Goal: Entertainment & Leisure: Consume media (video, audio)

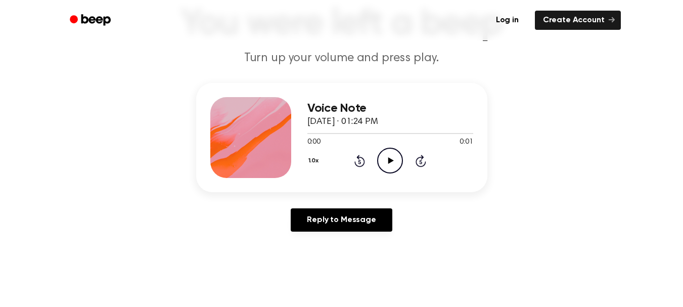
click at [389, 154] on icon "Play Audio" at bounding box center [390, 161] width 26 height 26
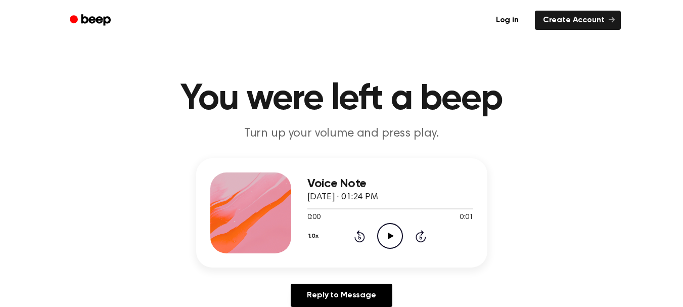
click at [386, 237] on icon "Play Audio" at bounding box center [390, 236] width 26 height 26
